Goal: Task Accomplishment & Management: Use online tool/utility

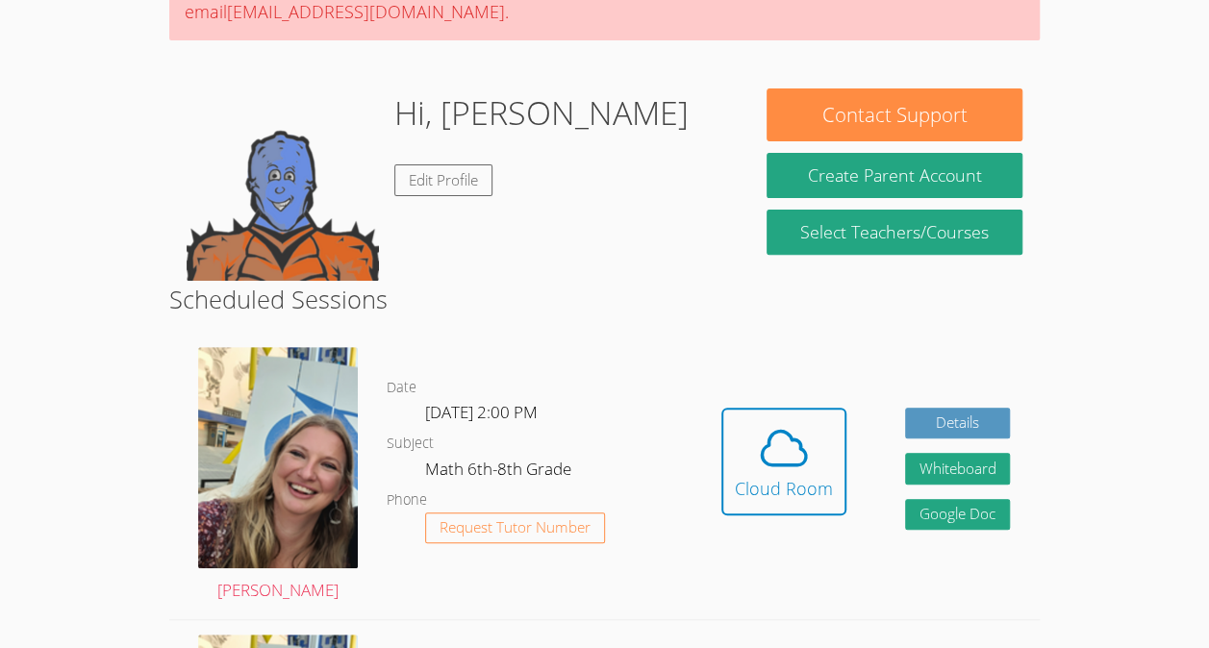
scroll to position [239, 0]
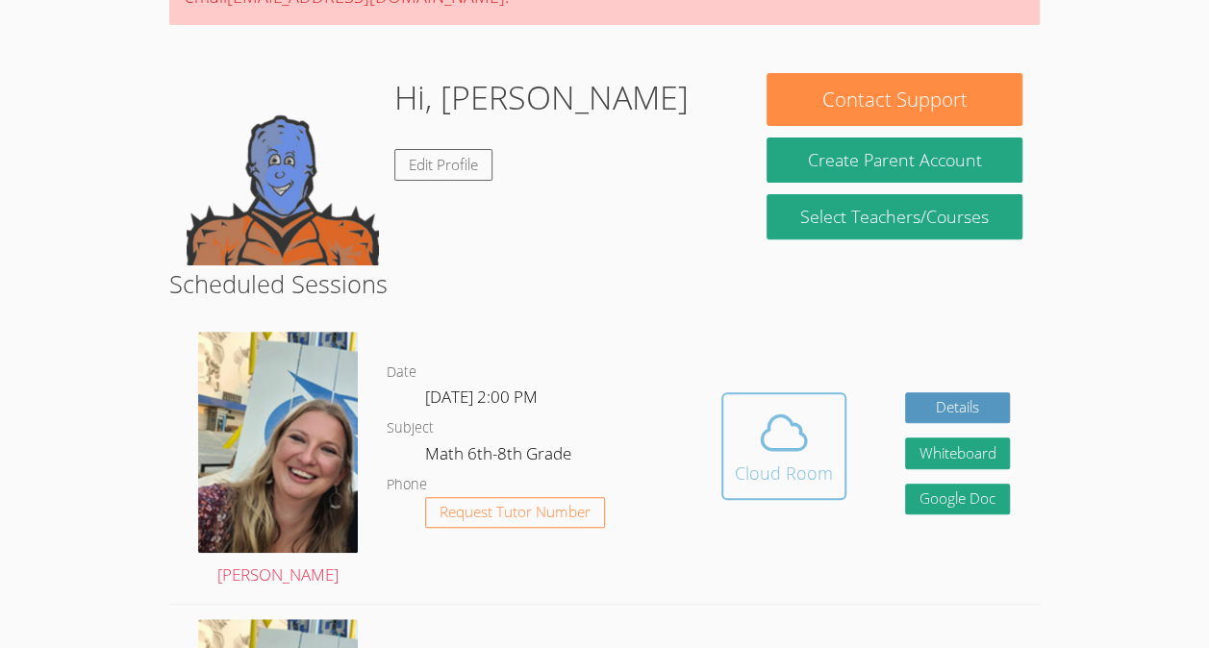
click at [814, 468] on div "Cloud Room" at bounding box center [784, 473] width 98 height 27
click at [764, 435] on icon at bounding box center [784, 433] width 54 height 54
click at [809, 479] on div "Cloud Room" at bounding box center [784, 473] width 98 height 27
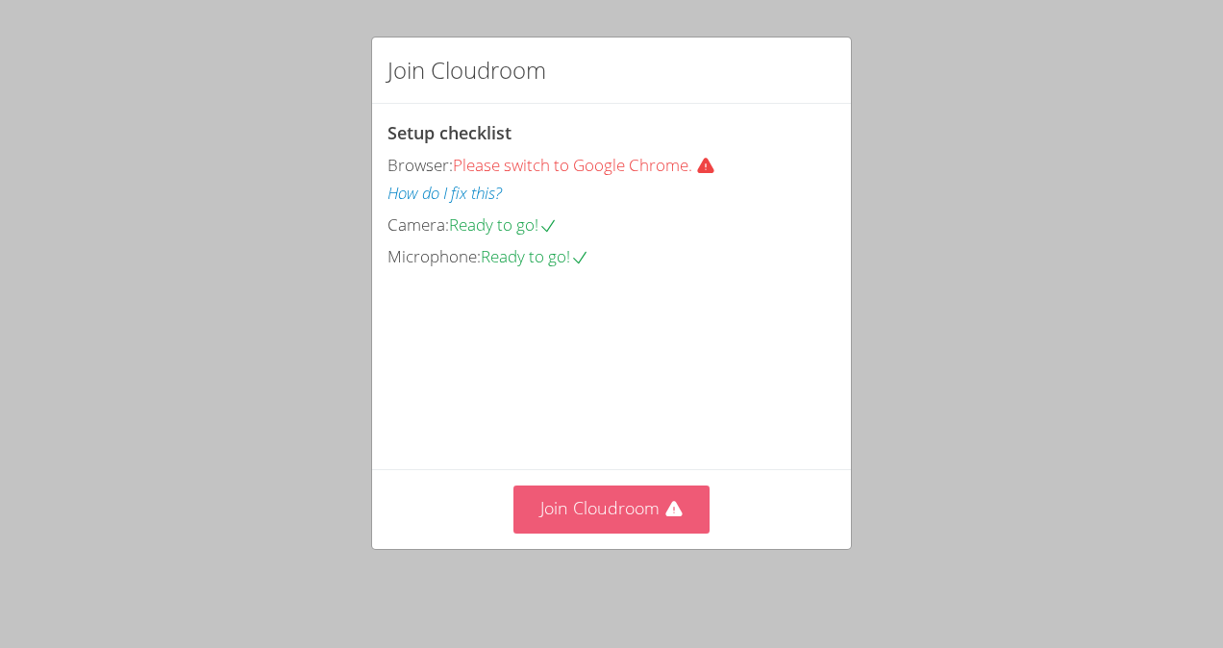
click at [604, 533] on button "Join Cloudroom" at bounding box center [612, 509] width 197 height 47
click at [665, 519] on icon at bounding box center [674, 509] width 19 height 19
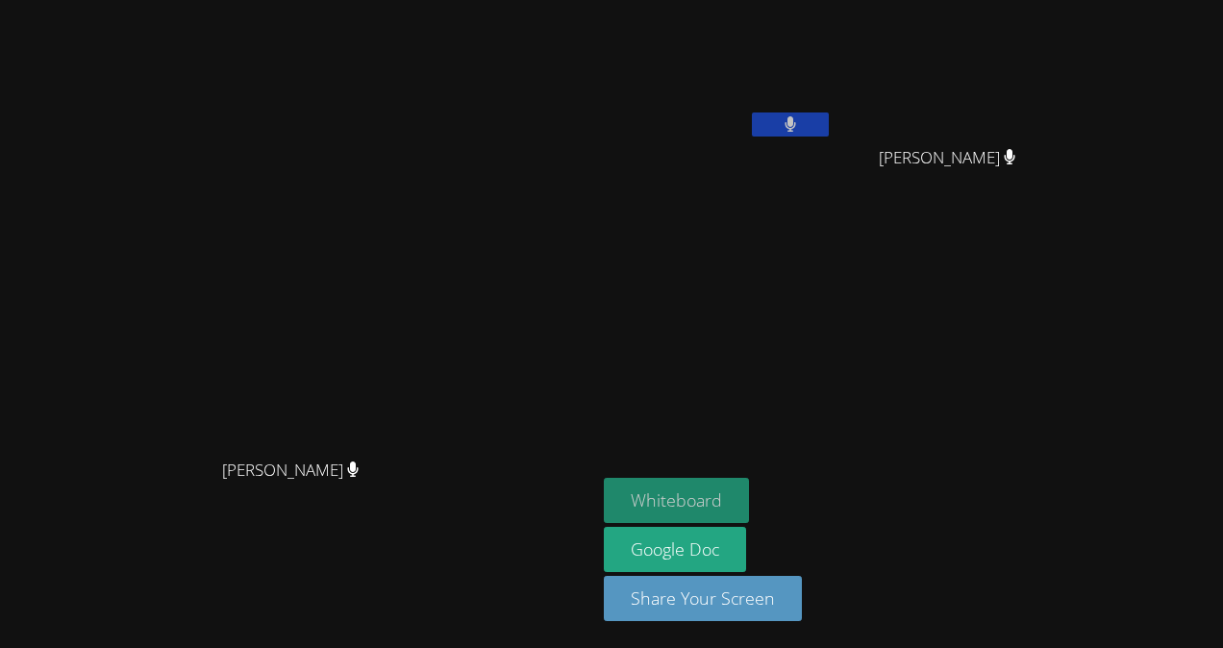
click at [689, 494] on button "Whiteboard" at bounding box center [676, 500] width 145 height 45
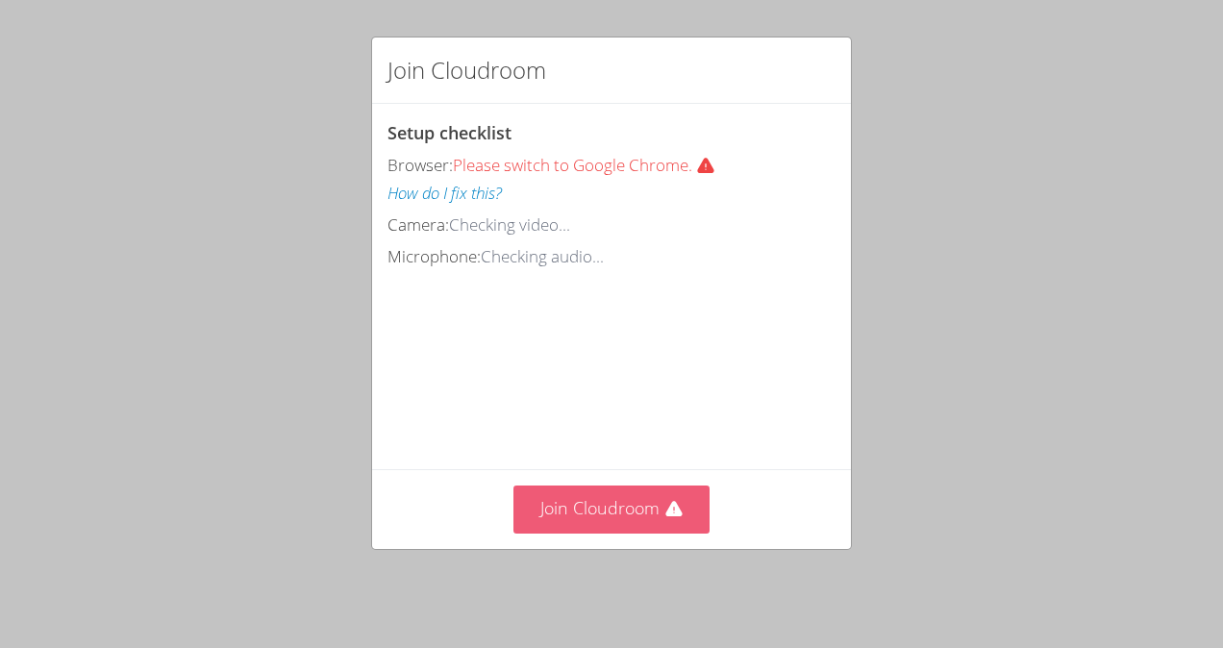
click at [650, 513] on button "Join Cloudroom" at bounding box center [612, 509] width 197 height 47
